Goal: Information Seeking & Learning: Learn about a topic

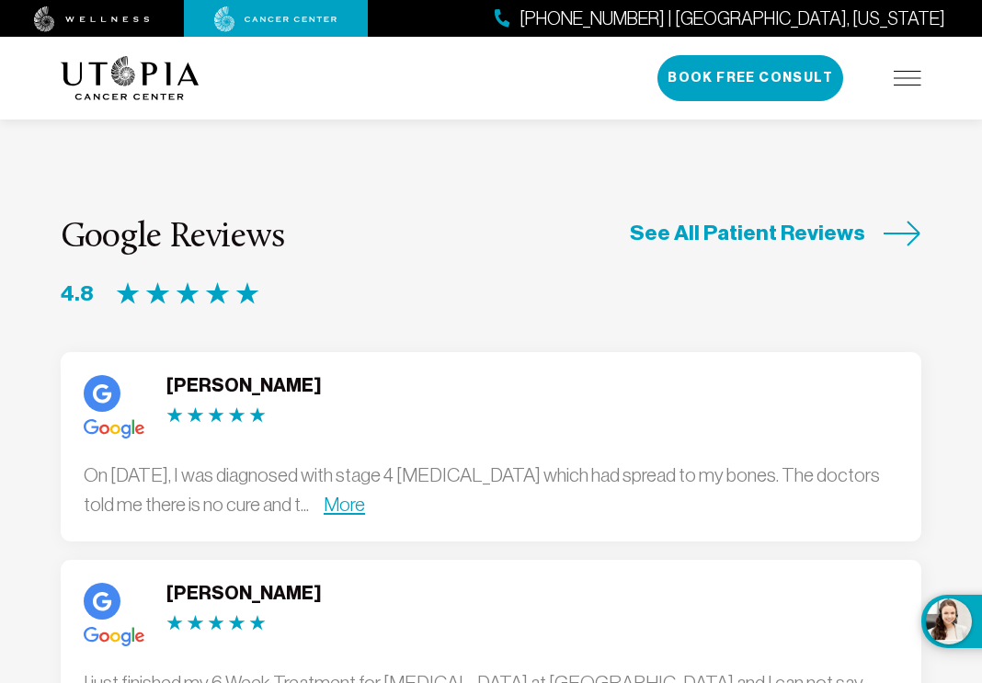
scroll to position [5394, 0]
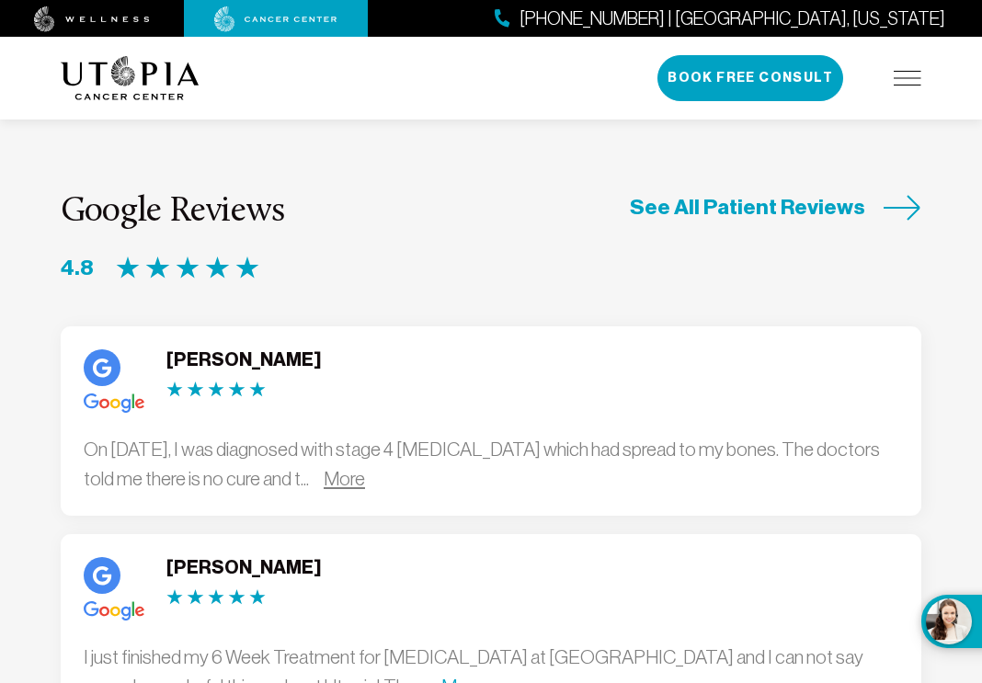
click at [365, 468] on link "More" at bounding box center [344, 478] width 41 height 21
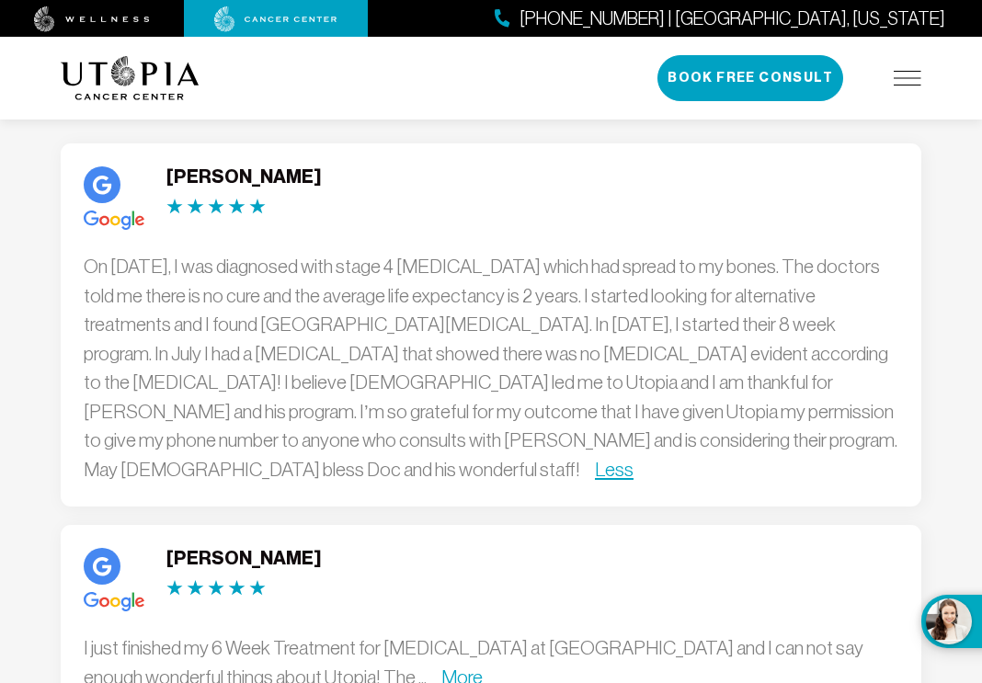
scroll to position [5578, 0]
click at [441, 666] on link "More" at bounding box center [461, 676] width 41 height 21
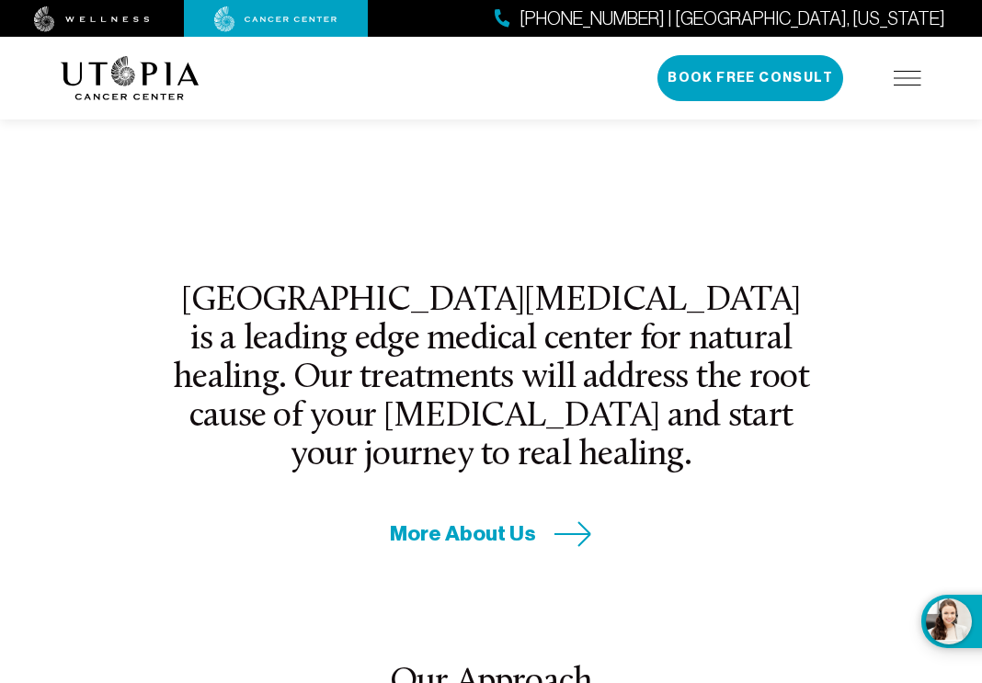
scroll to position [525, 0]
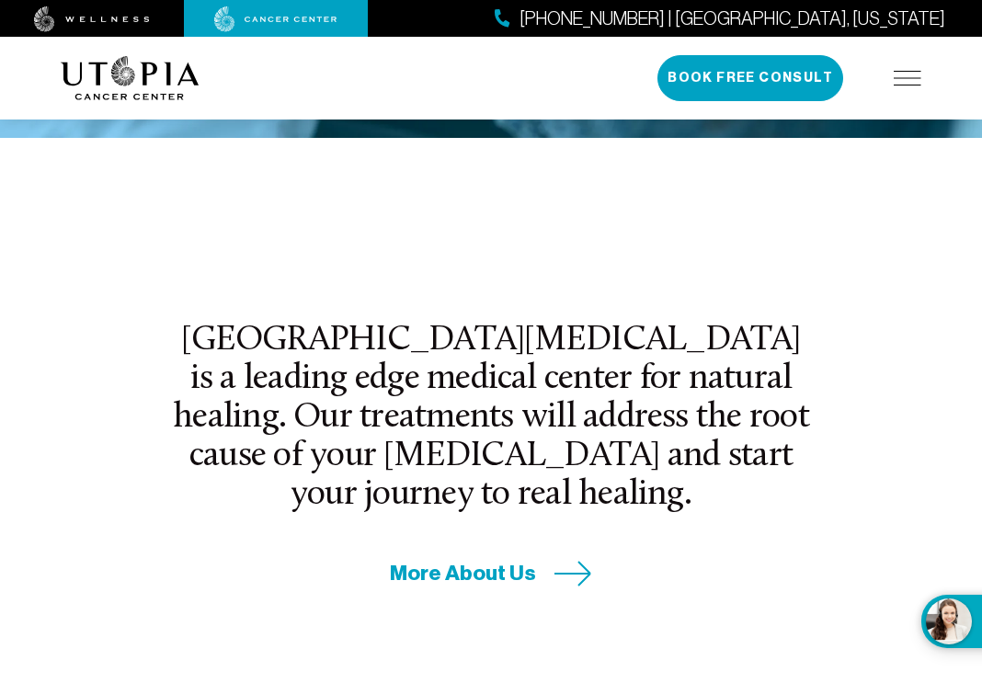
click at [523, 559] on span "More About Us" at bounding box center [463, 573] width 146 height 28
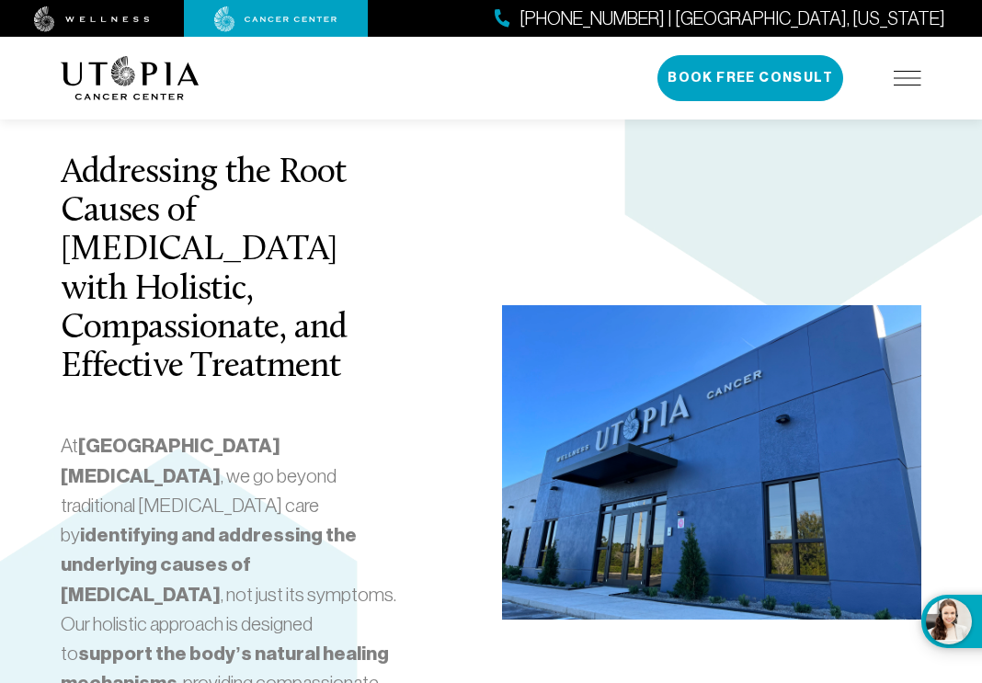
scroll to position [3769, 0]
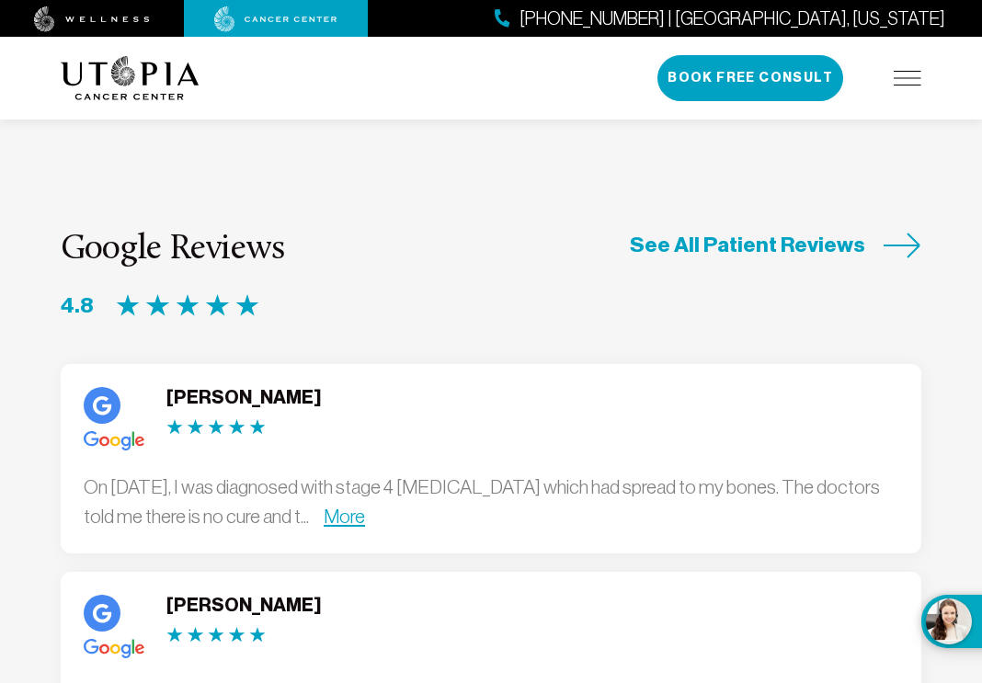
scroll to position [5381, 0]
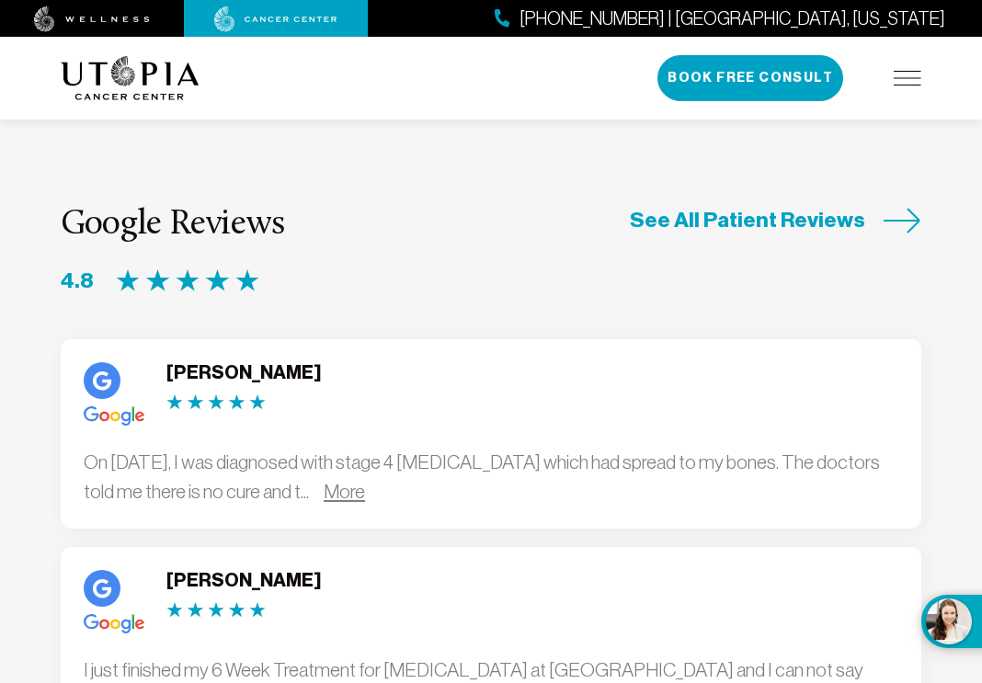
click at [365, 481] on link "More" at bounding box center [344, 491] width 41 height 21
